Goal: Use online tool/utility: Use online tool/utility

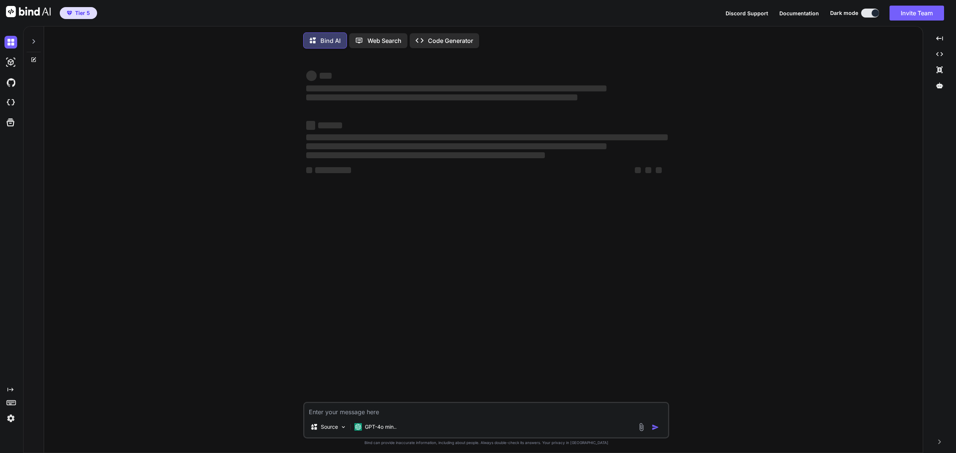
type textarea "x"
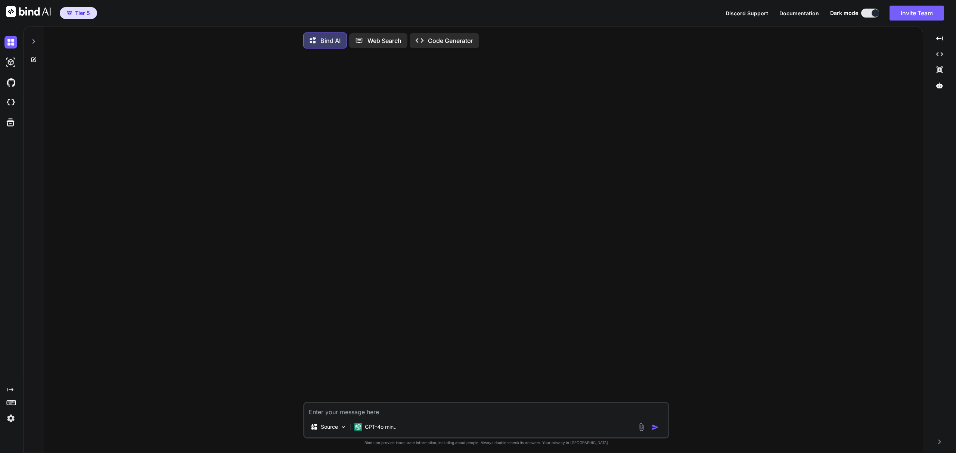
drag, startPoint x: 7, startPoint y: 98, endPoint x: 99, endPoint y: 67, distance: 97.2
click at [7, 98] on img at bounding box center [10, 102] width 13 height 13
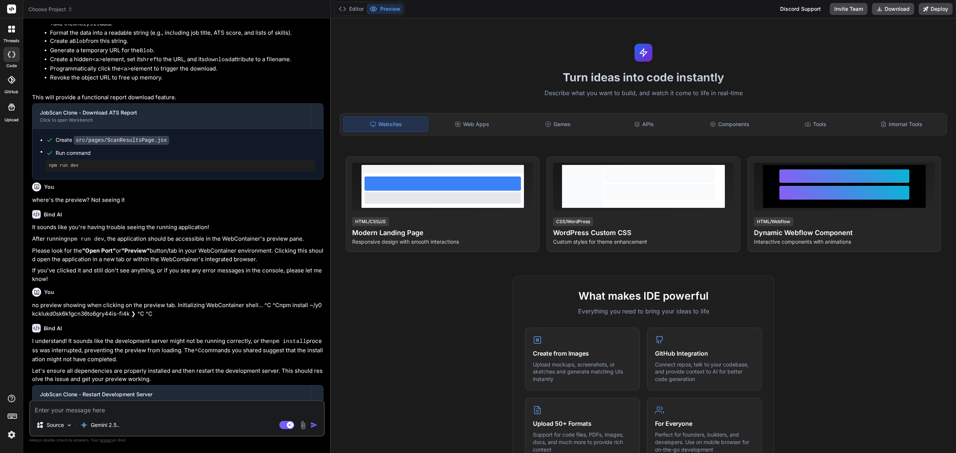
scroll to position [635, 0]
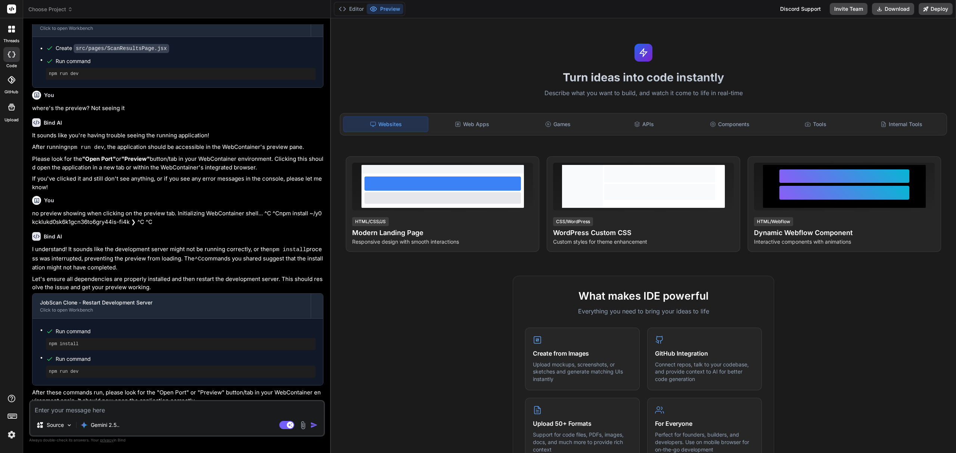
click at [63, 6] on span "Choose Project" at bounding box center [50, 9] width 44 height 7
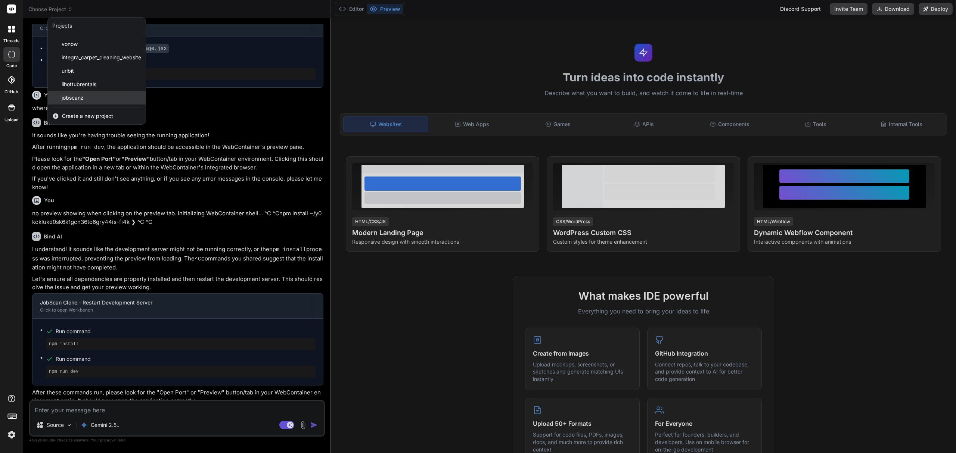
click at [88, 96] on div "jobscanz" at bounding box center [97, 97] width 98 height 13
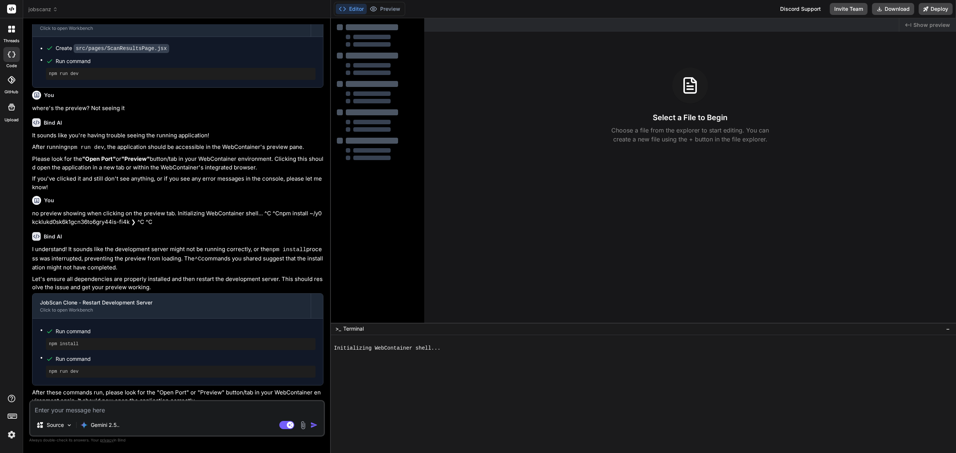
click at [53, 7] on icon at bounding box center [55, 9] width 5 height 5
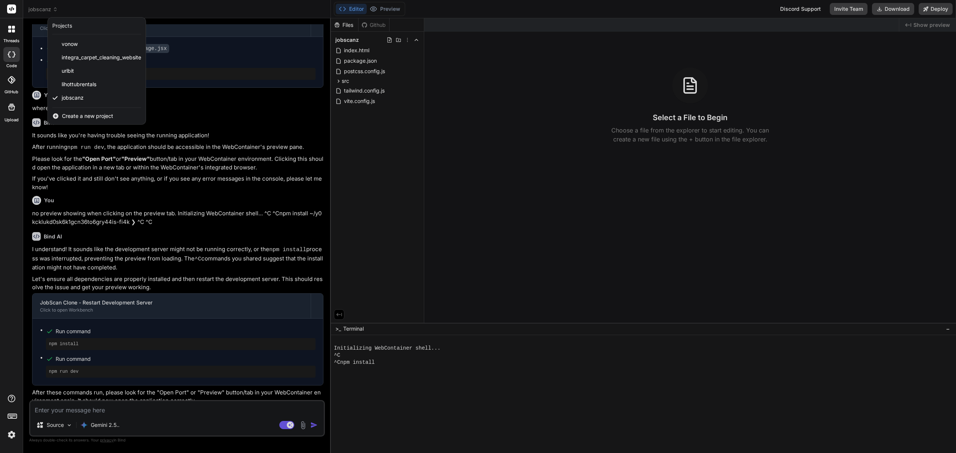
click at [193, 12] on div at bounding box center [478, 226] width 956 height 453
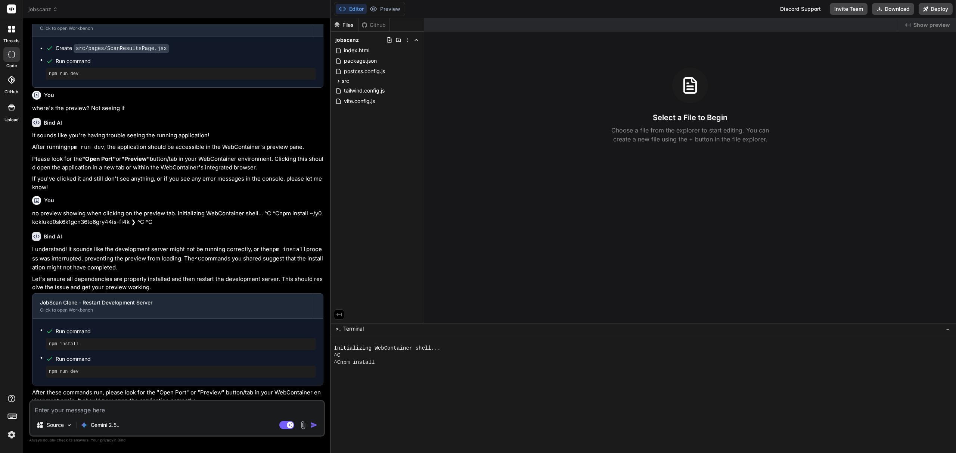
type textarea "x"
